Goal: Entertainment & Leisure: Consume media (video, audio)

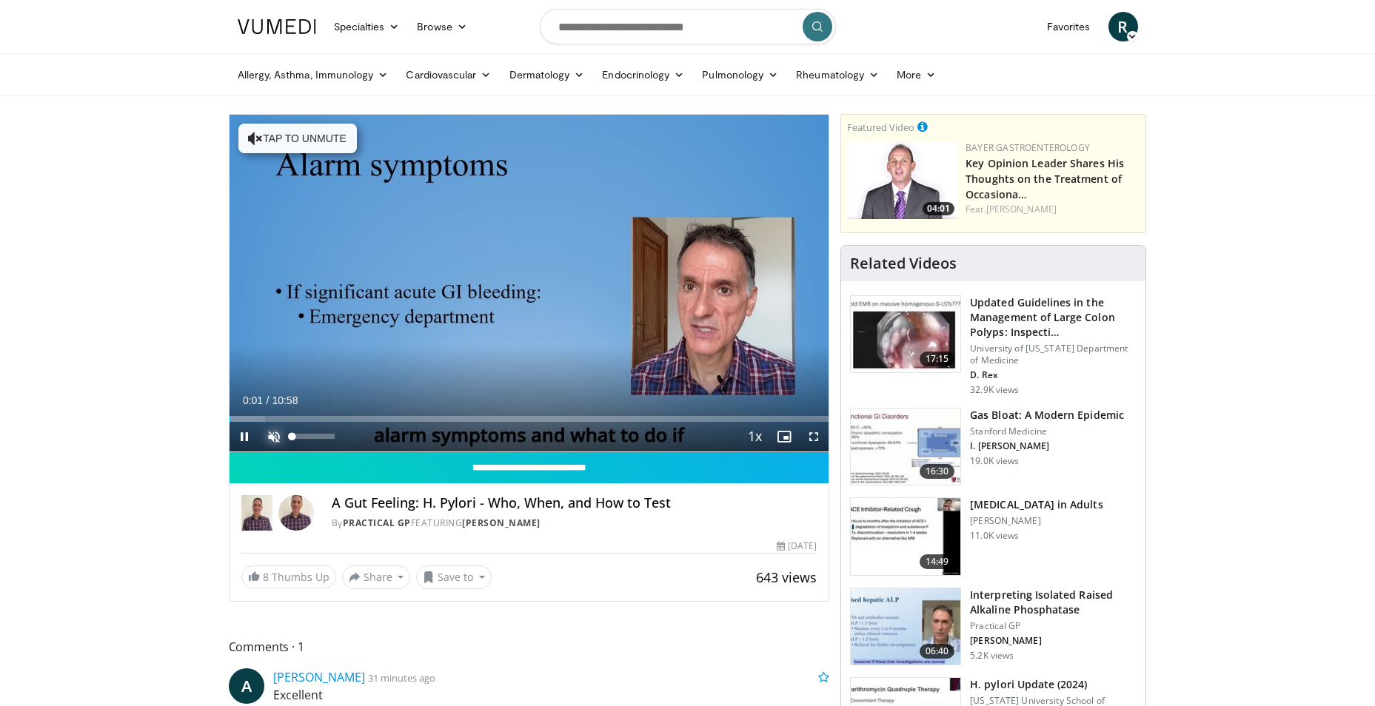
click at [274, 432] on span "Video Player" at bounding box center [274, 437] width 30 height 30
click at [309, 434] on div "40%" at bounding box center [313, 436] width 42 height 5
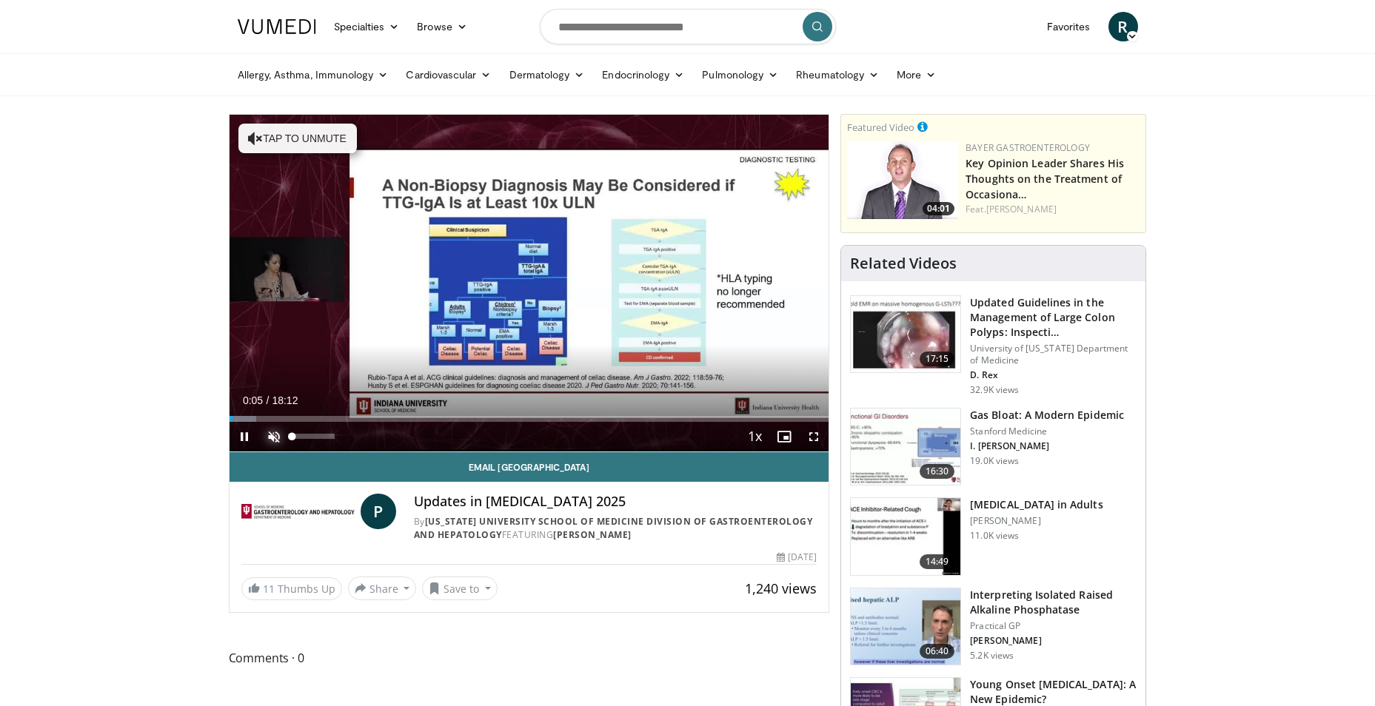
click at [270, 434] on span "Video Player" at bounding box center [274, 437] width 30 height 30
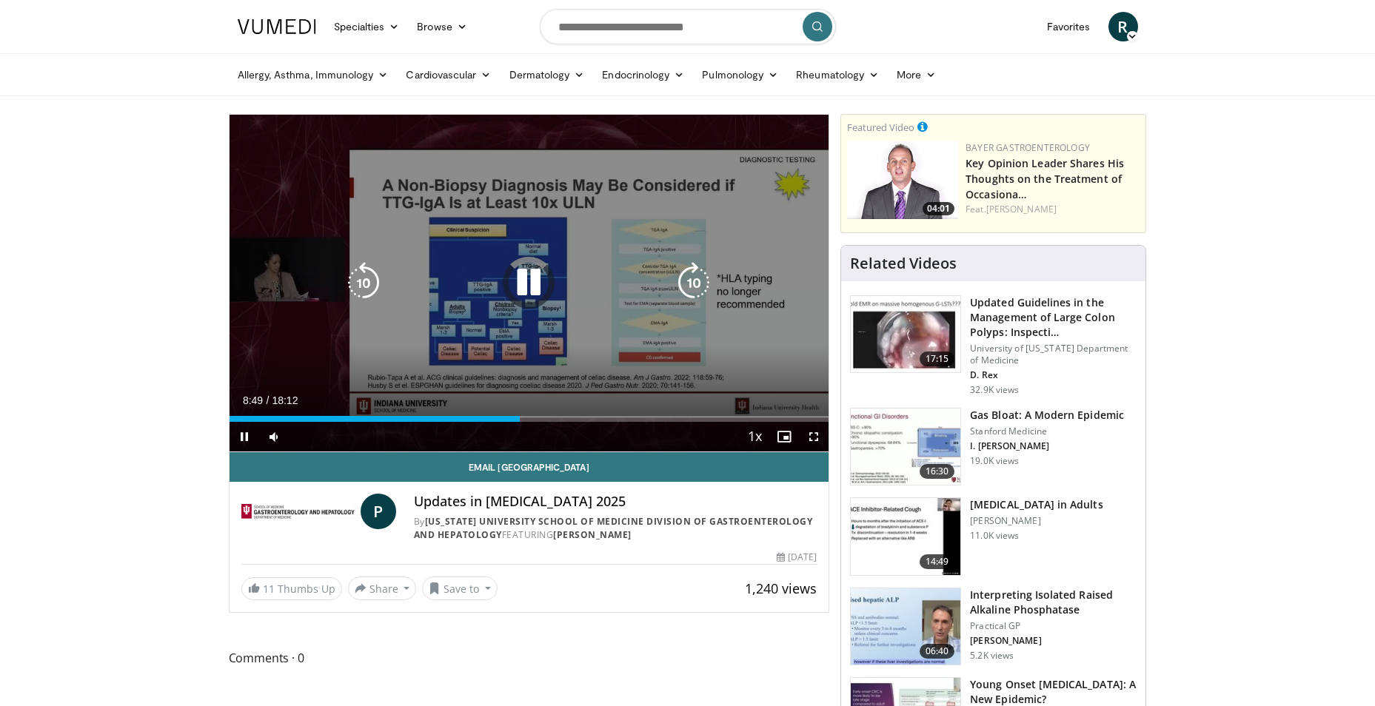
click at [539, 286] on icon "Video Player" at bounding box center [528, 282] width 41 height 41
click at [534, 281] on icon "Video Player" at bounding box center [528, 282] width 41 height 41
click at [565, 389] on div "10 seconds Tap to unmute" at bounding box center [529, 283] width 600 height 337
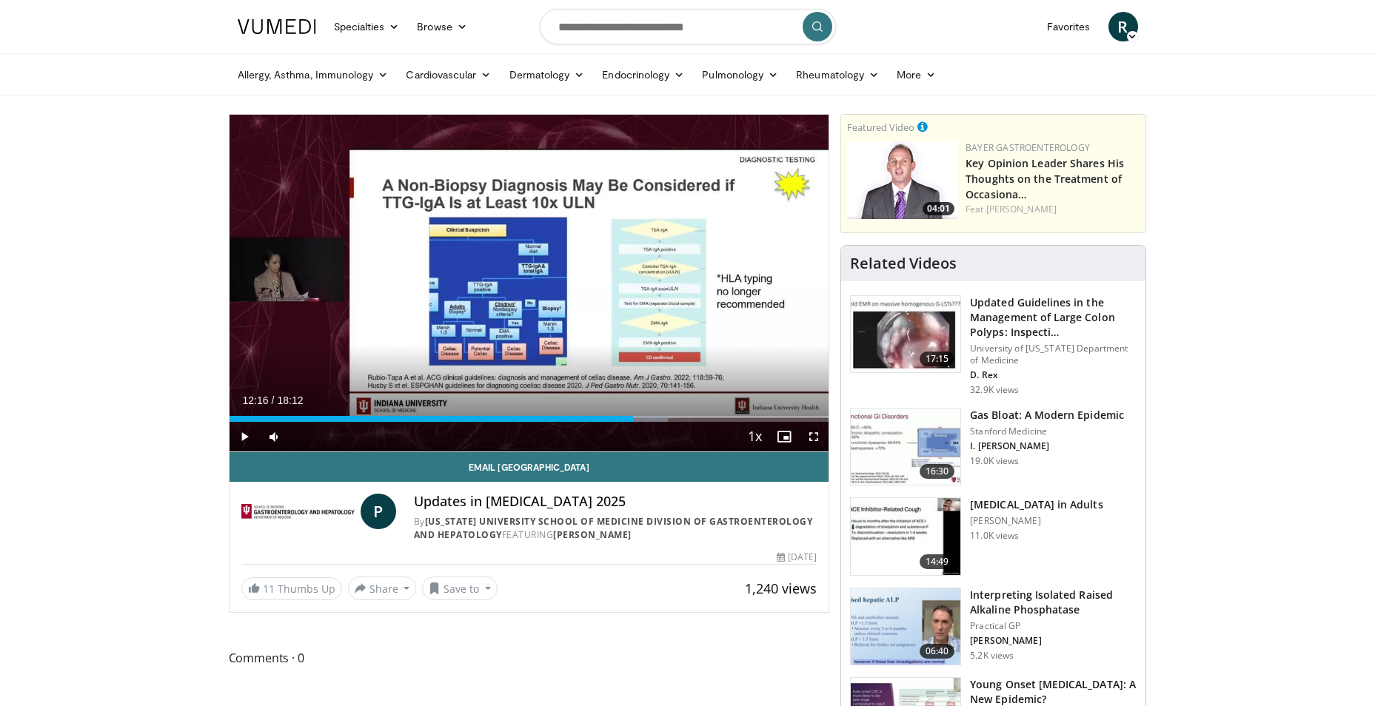
drag, startPoint x: 591, startPoint y: 372, endPoint x: 13, endPoint y: 497, distance: 590.7
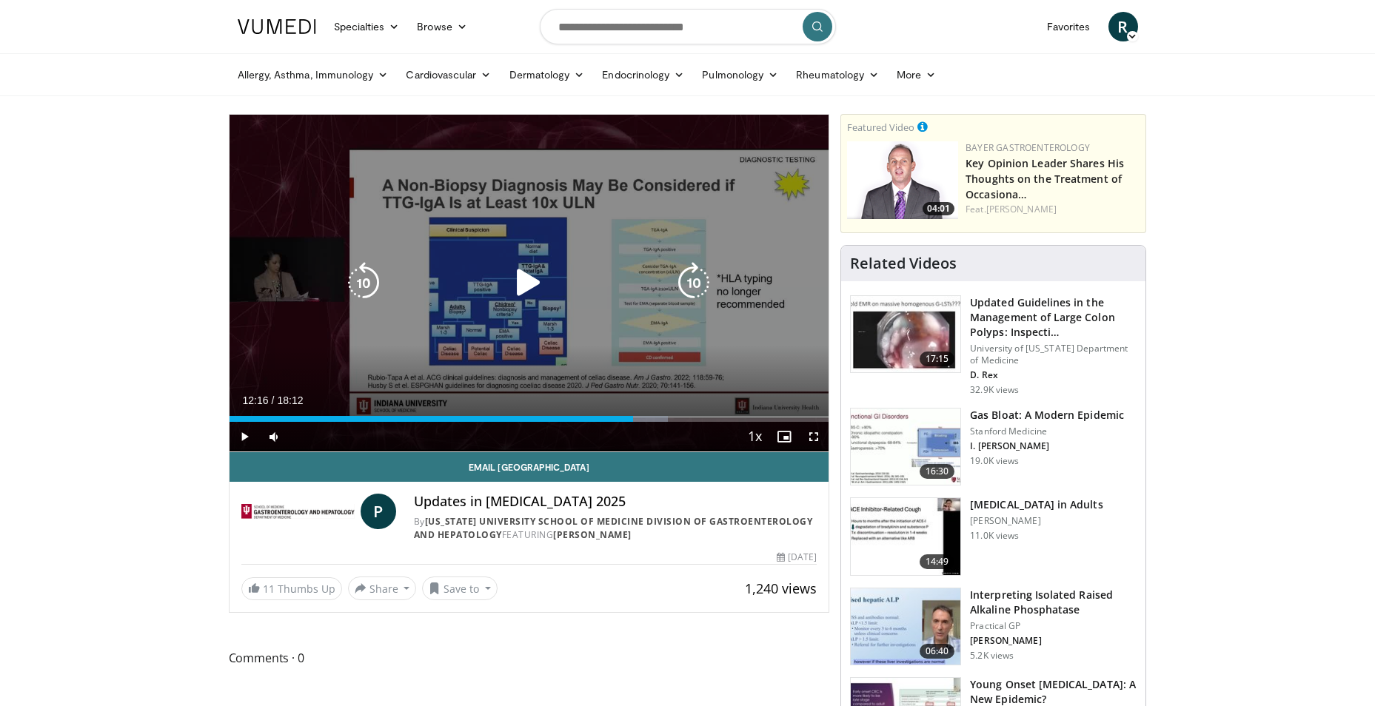
click at [530, 266] on icon "Video Player" at bounding box center [528, 282] width 41 height 41
